Goal: Find specific page/section: Find specific page/section

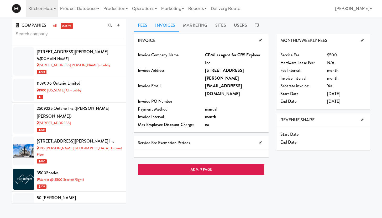
click at [169, 28] on link "Invoices" at bounding box center [165, 25] width 28 height 13
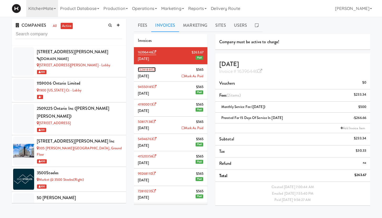
click at [144, 70] on link "72281881" at bounding box center [147, 69] width 18 height 5
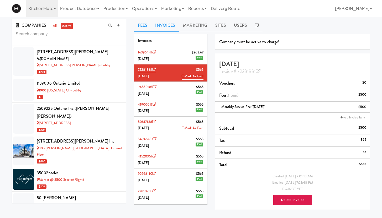
click at [142, 26] on link "Fees" at bounding box center [142, 25] width 17 height 13
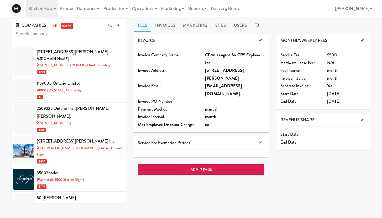
drag, startPoint x: 205, startPoint y: 54, endPoint x: 224, endPoint y: 65, distance: 21.4
click at [224, 65] on div "CPMI as agent for CR5 Explorer Inc" at bounding box center [234, 58] width 59 height 15
click at [233, 25] on link "Users" at bounding box center [240, 25] width 21 height 13
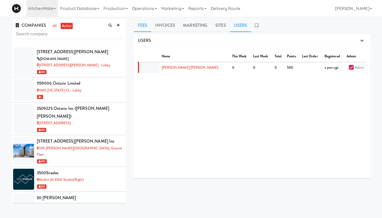
click at [142, 27] on link "Fees" at bounding box center [142, 25] width 17 height 13
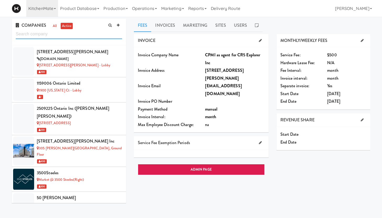
click at [47, 33] on input "text" at bounding box center [69, 34] width 106 height 10
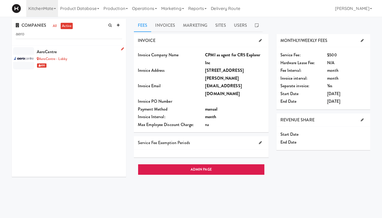
click at [51, 62] on div "AeroCentre - Lobby" at bounding box center [79, 59] width 85 height 7
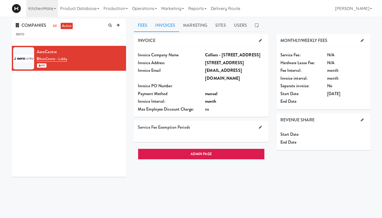
click at [166, 27] on link "Invoices" at bounding box center [165, 25] width 28 height 13
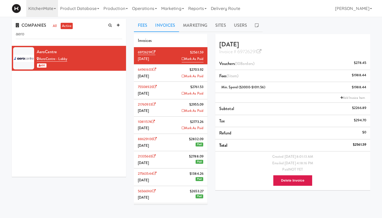
click at [147, 27] on link "Fees" at bounding box center [142, 25] width 17 height 13
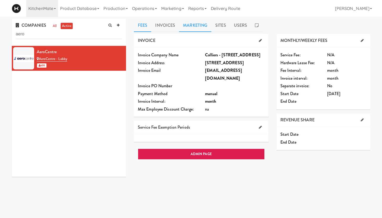
click at [183, 26] on link "Marketing" at bounding box center [195, 25] width 32 height 13
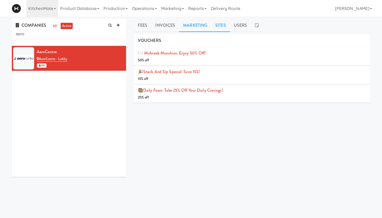
click at [222, 26] on link "Sites" at bounding box center [220, 25] width 19 height 13
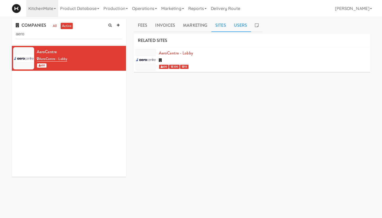
click at [241, 27] on link "Users" at bounding box center [240, 25] width 21 height 13
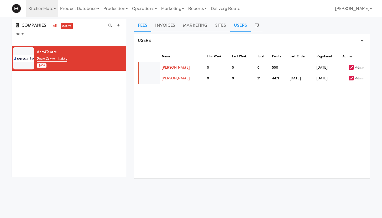
click at [141, 26] on link "Fees" at bounding box center [142, 25] width 17 height 13
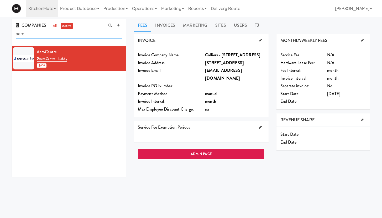
drag, startPoint x: 39, startPoint y: 36, endPoint x: 9, endPoint y: 30, distance: 30.2
click at [9, 30] on div "COMPANIES all active aero AeroCentre AeroCentre - Lobby 600" at bounding box center [69, 100] width 122 height 162
click at [55, 25] on link "all" at bounding box center [54, 26] width 7 height 7
drag, startPoint x: 45, startPoint y: 35, endPoint x: 19, endPoint y: 29, distance: 26.1
click at [19, 29] on div "COMPANIES all active aero" at bounding box center [69, 32] width 114 height 27
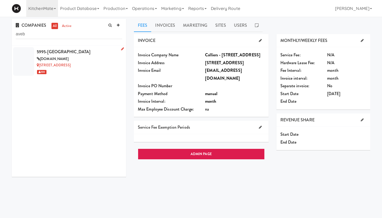
click at [83, 61] on div "[DOMAIN_NAME]" at bounding box center [79, 59] width 85 height 7
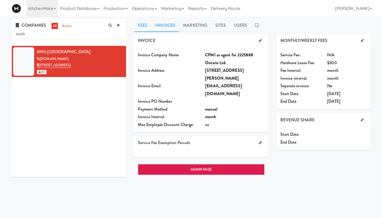
click at [165, 20] on link "Invoices" at bounding box center [165, 25] width 28 height 13
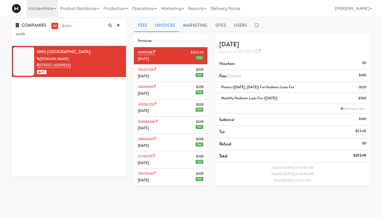
click at [142, 28] on link "Fees" at bounding box center [142, 25] width 17 height 13
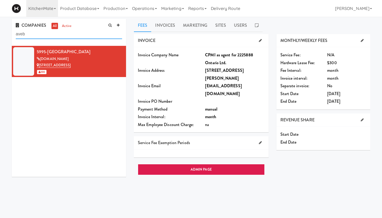
drag, startPoint x: 9, startPoint y: 31, endPoint x: 1, endPoint y: 30, distance: 7.9
click at [1, 30] on div "COMPANIES all active aveb 5995-Avebury [DOMAIN_NAME] [STREET_ADDRESS] 200 Fees …" at bounding box center [191, 125] width 382 height 212
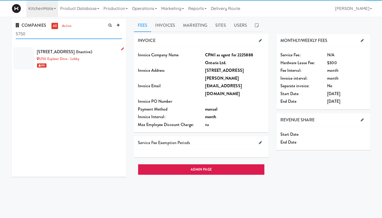
type input "5750"
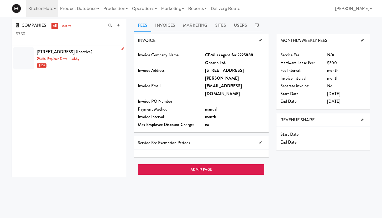
click at [90, 59] on div "5750 Explorer Drive - Lobby" at bounding box center [79, 59] width 85 height 7
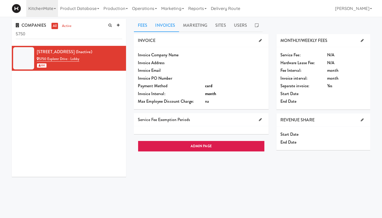
click at [165, 31] on link "Invoices" at bounding box center [165, 25] width 28 height 13
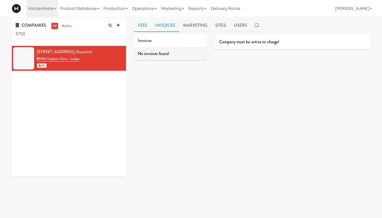
click at [141, 23] on link "Fees" at bounding box center [142, 25] width 17 height 13
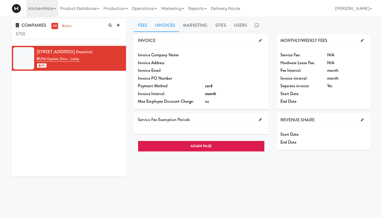
click at [166, 25] on link "Invoices" at bounding box center [165, 25] width 28 height 13
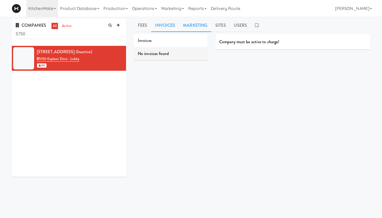
click at [197, 26] on link "Marketing" at bounding box center [195, 25] width 32 height 13
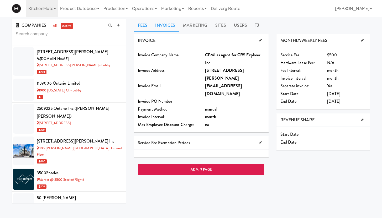
click at [162, 25] on link "Invoices" at bounding box center [165, 25] width 28 height 13
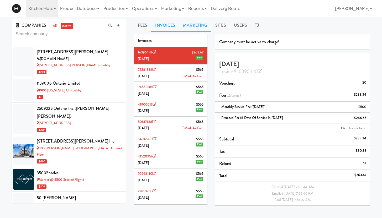
click at [193, 24] on link "Marketing" at bounding box center [195, 25] width 32 height 13
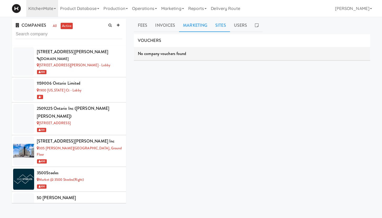
click at [217, 25] on link "Sites" at bounding box center [220, 25] width 19 height 13
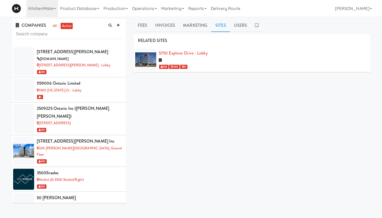
click at [45, 40] on div "COMPANIES all active" at bounding box center [69, 32] width 114 height 27
click at [44, 35] on input "text" at bounding box center [69, 34] width 106 height 10
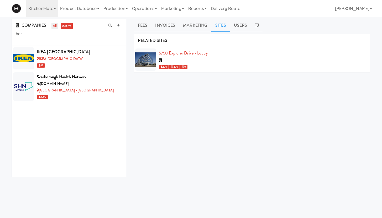
click at [54, 26] on link "all" at bounding box center [54, 26] width 7 height 7
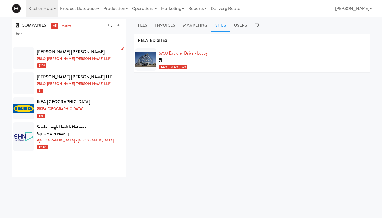
click at [83, 51] on div "Borden Ladner Gervais" at bounding box center [79, 52] width 85 height 8
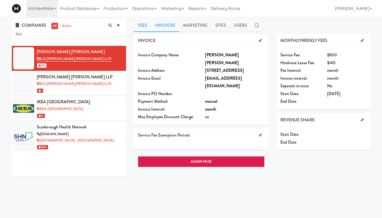
click at [172, 26] on link "Invoices" at bounding box center [165, 25] width 28 height 13
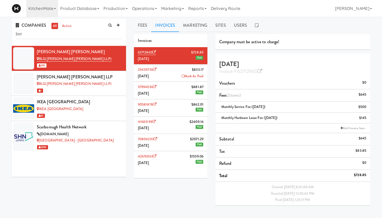
click at [182, 77] on icon at bounding box center [183, 75] width 3 height 3
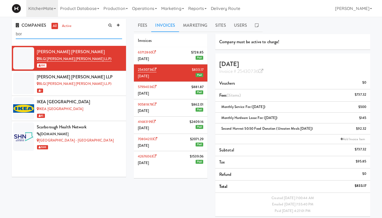
drag, startPoint x: 26, startPoint y: 33, endPoint x: 7, endPoint y: 30, distance: 18.8
click at [7, 30] on div "COMPANIES all active bor Borden Ladner Gervais BLG(Borden Ladner Gervais LLP) 2…" at bounding box center [191, 125] width 382 height 212
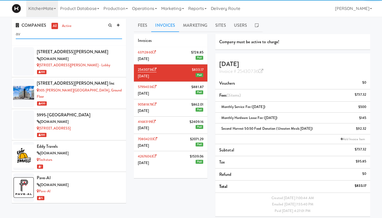
type input "a"
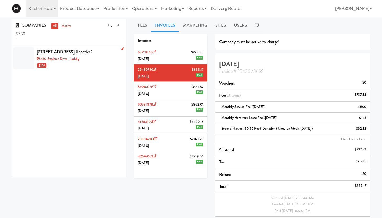
click at [90, 62] on div "5750 Explorer Drive - Lobby" at bounding box center [79, 59] width 85 height 7
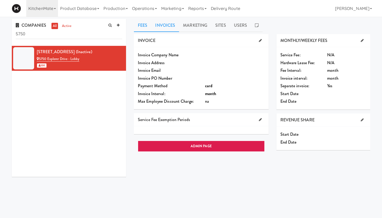
click at [155, 25] on link "Invoices" at bounding box center [165, 25] width 28 height 13
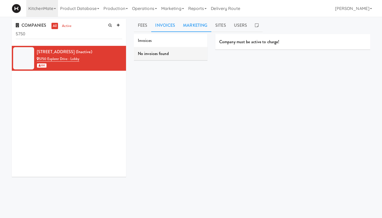
click at [199, 26] on link "Marketing" at bounding box center [195, 25] width 32 height 13
click at [147, 26] on link "Fees" at bounding box center [142, 25] width 17 height 13
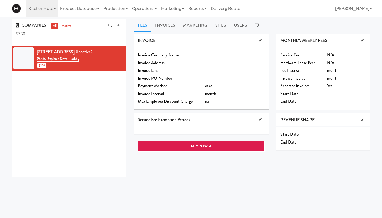
drag, startPoint x: 27, startPoint y: 35, endPoint x: 8, endPoint y: 30, distance: 19.6
click at [8, 30] on div "COMPANIES all active 5750 5750 Explorer Drive (inactive) 5750 Explorer Drive - …" at bounding box center [69, 100] width 122 height 162
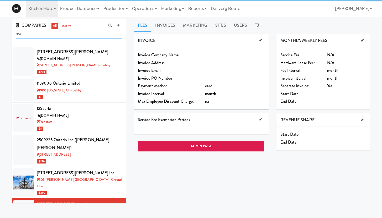
scroll to position [1, 0]
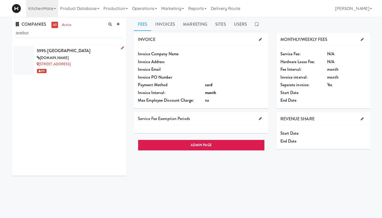
click at [67, 50] on div "5995-[GEOGRAPHIC_DATA]" at bounding box center [79, 51] width 85 height 8
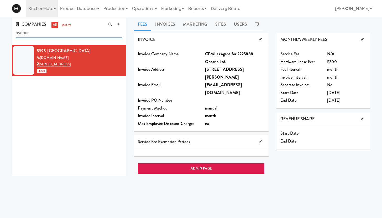
drag, startPoint x: 31, startPoint y: 32, endPoint x: 0, endPoint y: 20, distance: 33.4
click at [0, 20] on div "COMPANIES all active avebur 5995-Avebury crp-cpmi.com 5995 Avebury Road 200 Fee…" at bounding box center [191, 124] width 382 height 212
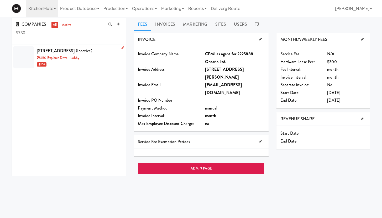
click at [90, 56] on div "5750 Explorer Drive - Lobby" at bounding box center [79, 58] width 85 height 7
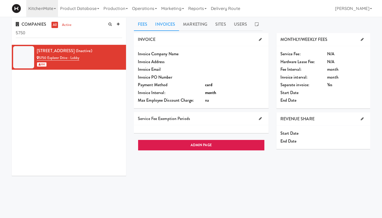
click at [165, 26] on link "Invoices" at bounding box center [165, 24] width 28 height 13
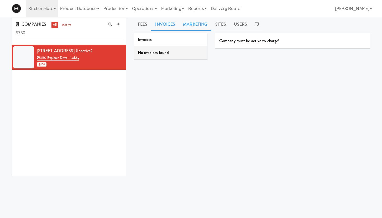
click at [195, 28] on link "Marketing" at bounding box center [195, 24] width 32 height 13
drag, startPoint x: 223, startPoint y: 27, endPoint x: 244, endPoint y: 23, distance: 21.8
click at [223, 26] on link "Sites" at bounding box center [220, 24] width 19 height 13
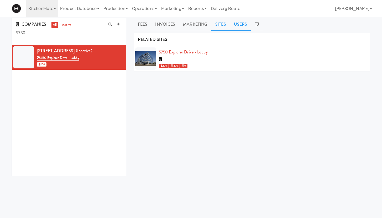
click at [241, 26] on link "Users" at bounding box center [240, 24] width 21 height 13
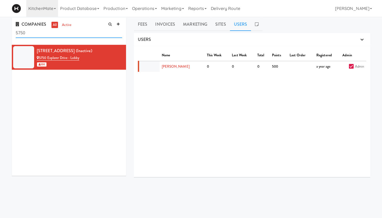
drag, startPoint x: 50, startPoint y: 34, endPoint x: 5, endPoint y: 27, distance: 45.9
click at [5, 27] on div "COMPANIES all active 5750 5750 Explorer Drive (inactive) 5750 Explorer Drive - …" at bounding box center [191, 124] width 382 height 212
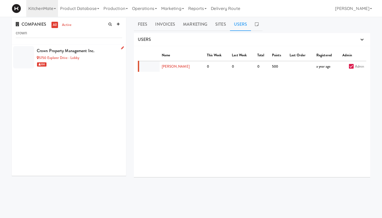
click at [101, 57] on div "5750 Explorer Drive - Lobby" at bounding box center [79, 58] width 85 height 7
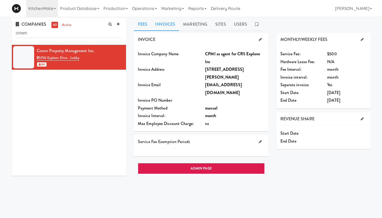
click at [163, 21] on link "Invoices" at bounding box center [165, 24] width 28 height 13
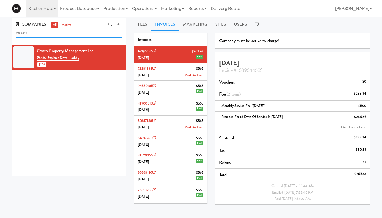
drag, startPoint x: 33, startPoint y: 32, endPoint x: 3, endPoint y: 31, distance: 29.6
click at [3, 31] on div "COMPANIES all active crown Crown Property Management Inc. 5750 Explorer Drive -…" at bounding box center [191, 124] width 382 height 212
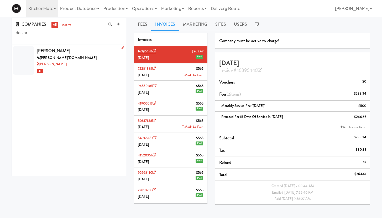
click at [41, 57] on div "[PERSON_NAME][DOMAIN_NAME]" at bounding box center [79, 58] width 85 height 7
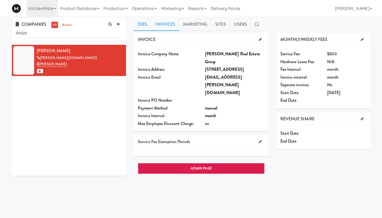
click at [160, 26] on link "Invoices" at bounding box center [165, 24] width 28 height 13
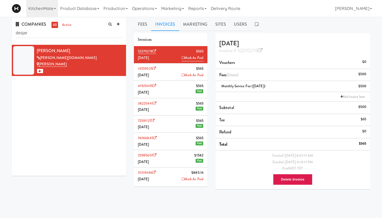
click at [182, 179] on icon at bounding box center [183, 179] width 3 height 3
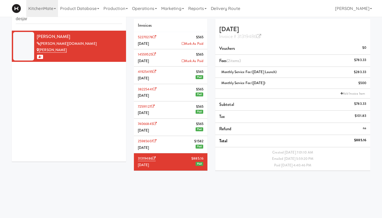
scroll to position [17, 0]
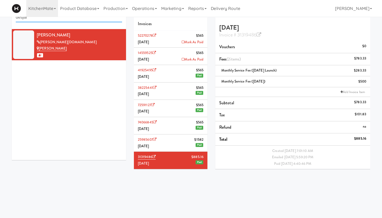
click at [49, 19] on input "desjar" at bounding box center [69, 18] width 106 height 10
drag, startPoint x: 44, startPoint y: 19, endPoint x: 0, endPoint y: 16, distance: 44.5
click at [0, 16] on body "Okay Okay Select date: previous 2025-Aug next Su Mo Tu We Th Fr Sa 27 28 29 30 …" at bounding box center [191, 109] width 382 height 218
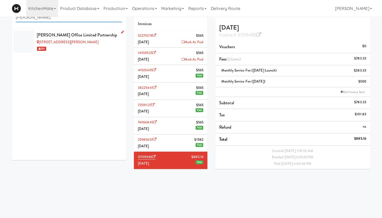
type input "landa"
click at [103, 42] on div "[STREET_ADDRESS][PERSON_NAME]" at bounding box center [79, 42] width 85 height 7
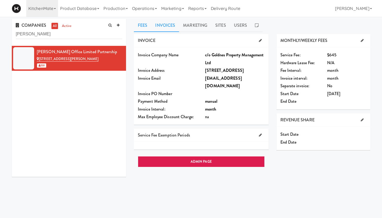
click at [166, 26] on link "Invoices" at bounding box center [165, 25] width 28 height 13
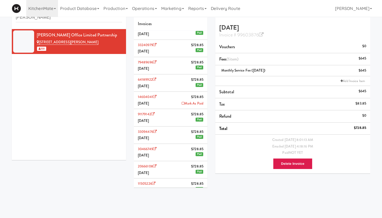
scroll to position [56, 0]
